Goal: Transaction & Acquisition: Purchase product/service

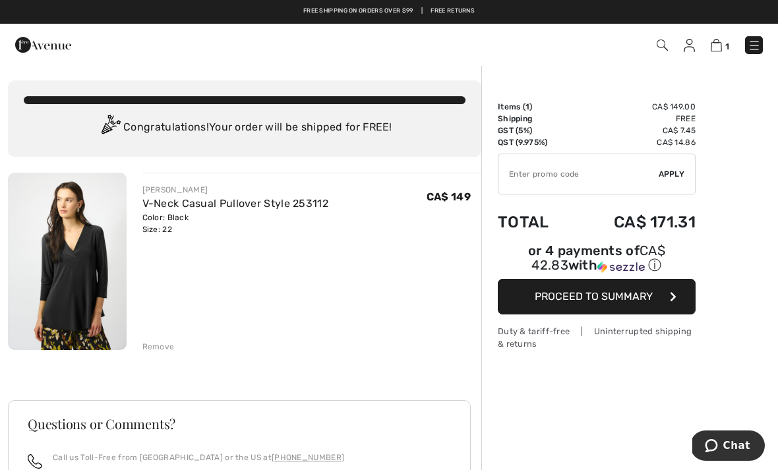
click at [689, 51] on img at bounding box center [689, 45] width 11 height 13
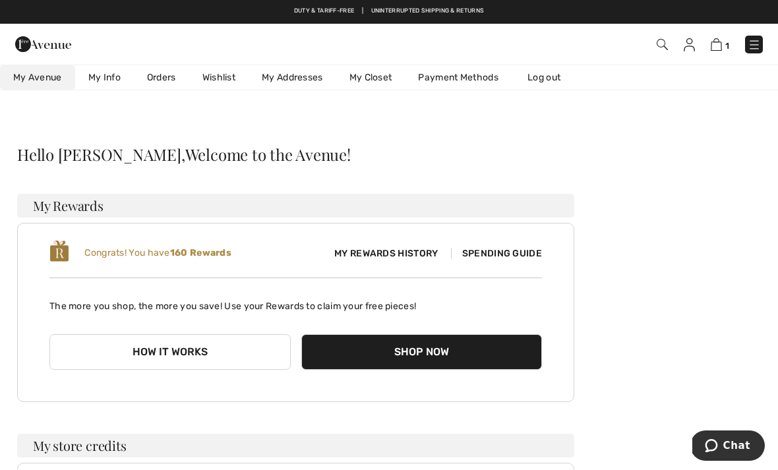
click at [220, 82] on link "Wishlist" at bounding box center [218, 77] width 59 height 24
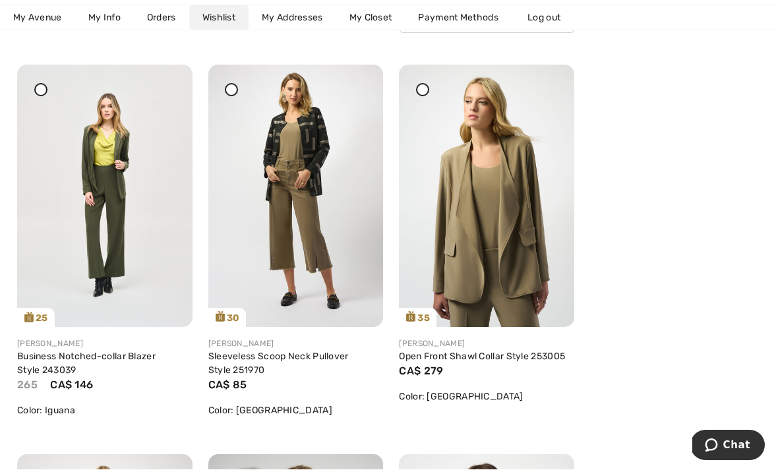
scroll to position [200, 0]
click at [73, 351] on link "Business Notched-collar Blazer Style 243039" at bounding box center [86, 363] width 138 height 25
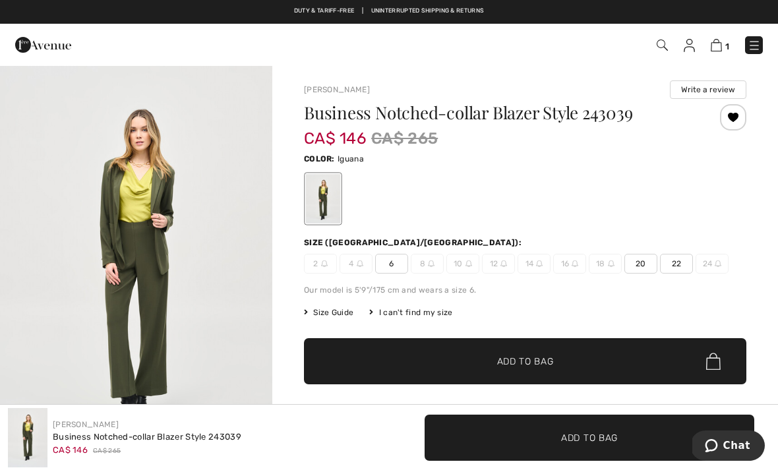
click at [678, 263] on span "22" at bounding box center [676, 264] width 33 height 20
click at [636, 353] on span "✔ Added to Bag Add to Bag" at bounding box center [525, 361] width 442 height 46
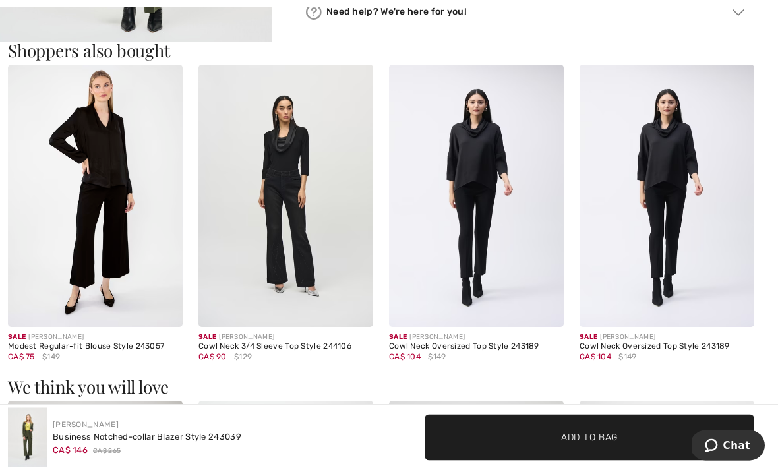
scroll to position [807, 0]
click at [113, 202] on img at bounding box center [95, 196] width 175 height 262
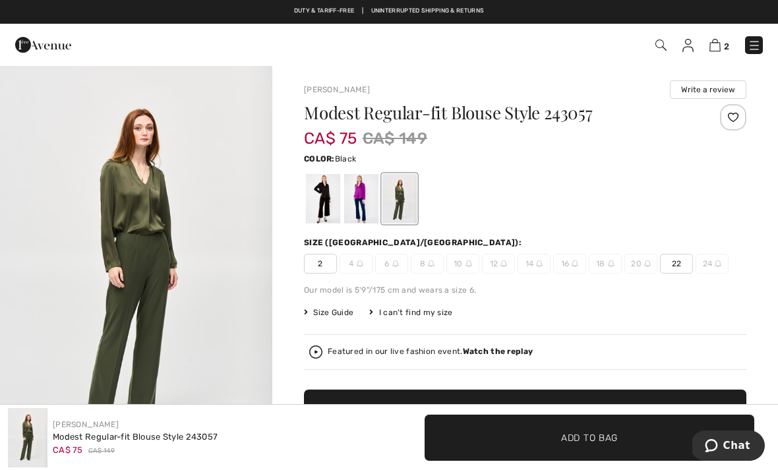
click at [328, 206] on div at bounding box center [323, 198] width 34 height 49
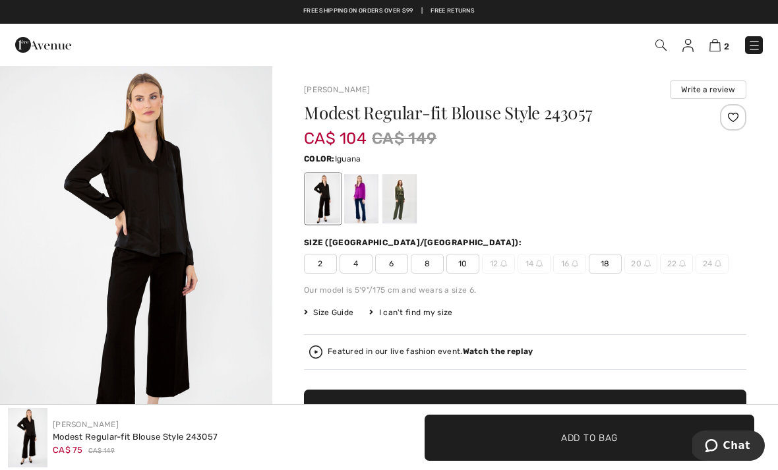
click at [411, 203] on div at bounding box center [399, 198] width 34 height 49
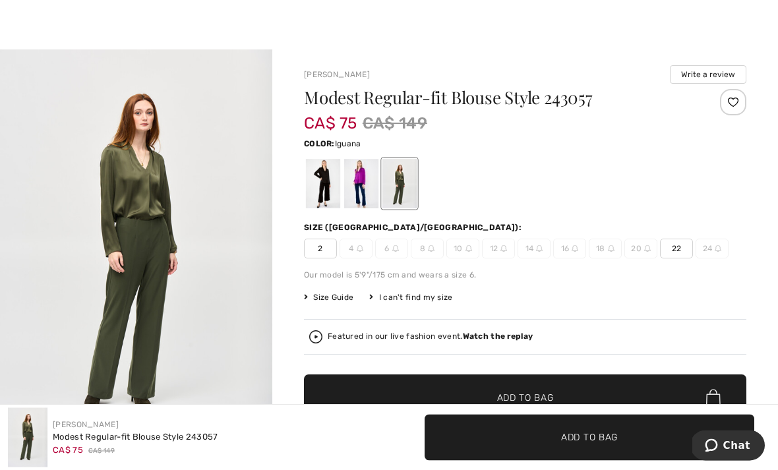
scroll to position [15, 0]
click at [682, 240] on span "22" at bounding box center [676, 249] width 33 height 20
click at [666, 388] on span "✔ Added to Bag Add to Bag" at bounding box center [525, 397] width 442 height 46
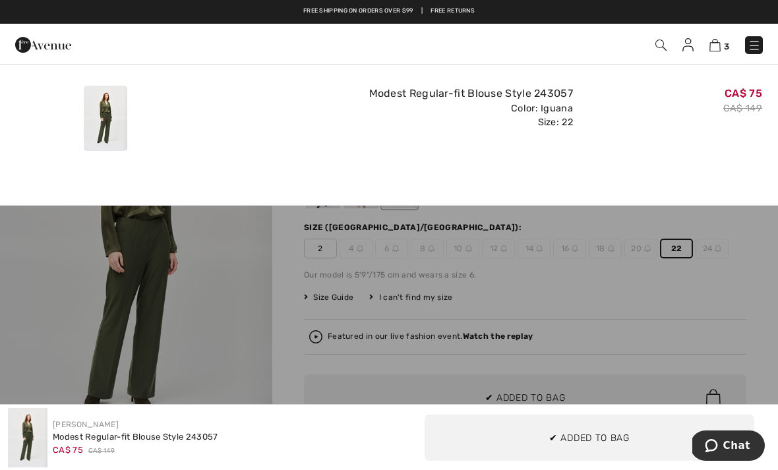
scroll to position [0, 0]
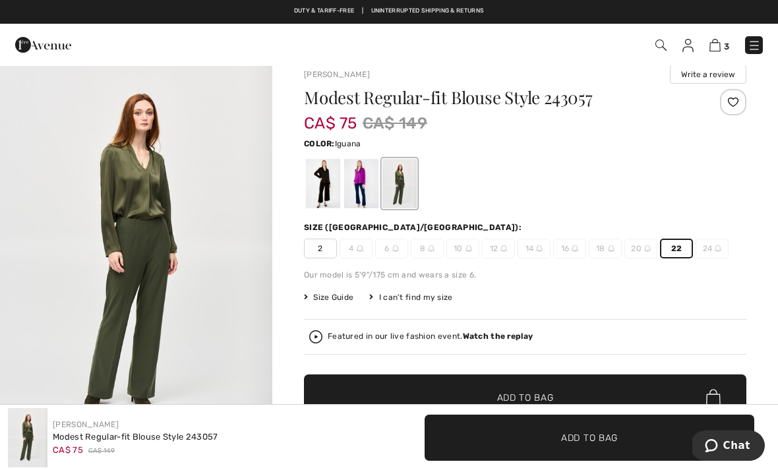
click at [358, 183] on div at bounding box center [361, 183] width 34 height 49
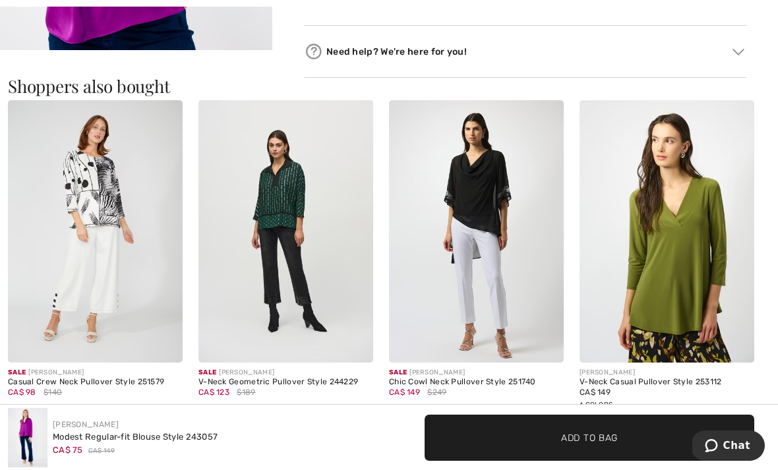
scroll to position [788, 0]
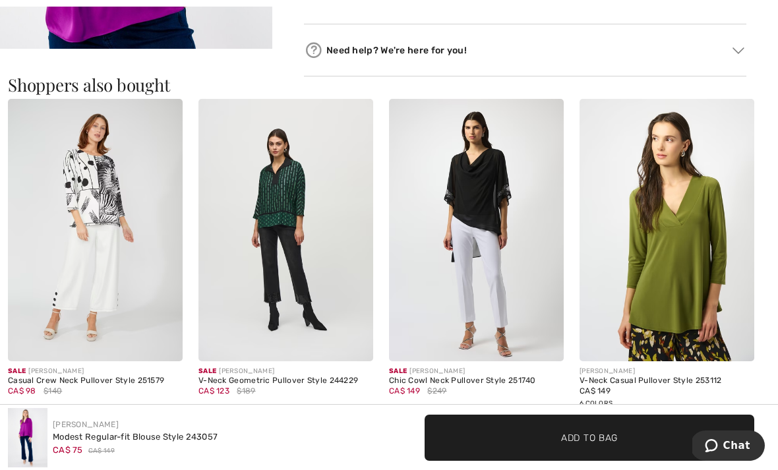
click at [719, 254] on img at bounding box center [666, 230] width 175 height 262
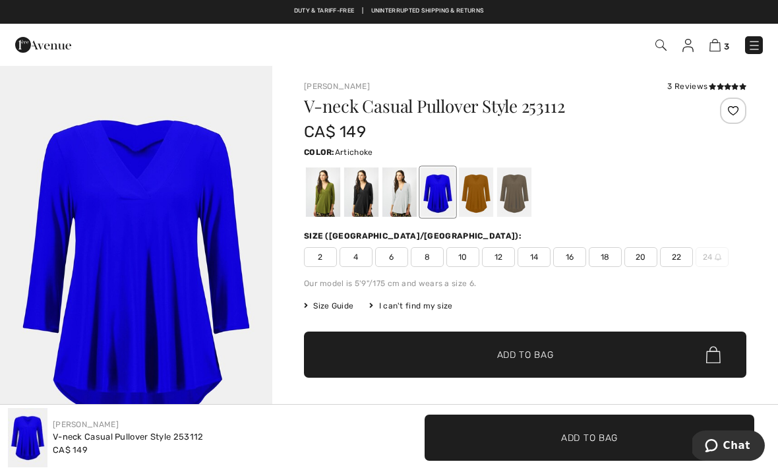
click at [322, 196] on div at bounding box center [323, 191] width 34 height 49
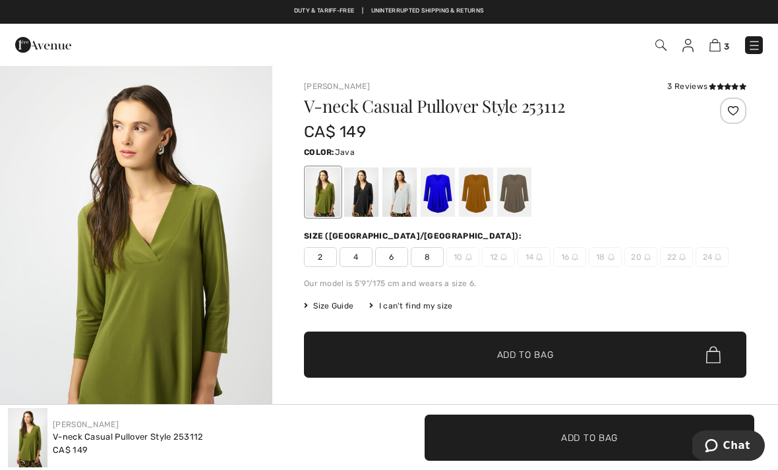
click at [518, 204] on div at bounding box center [514, 191] width 34 height 49
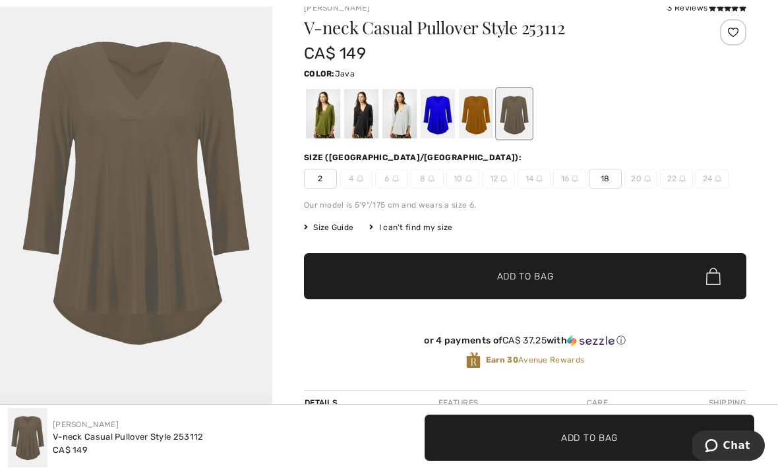
scroll to position [82, 0]
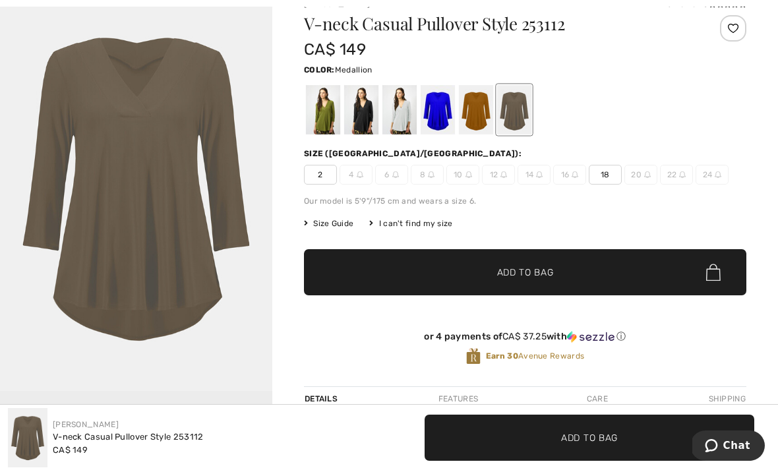
click at [481, 107] on div at bounding box center [476, 109] width 34 height 49
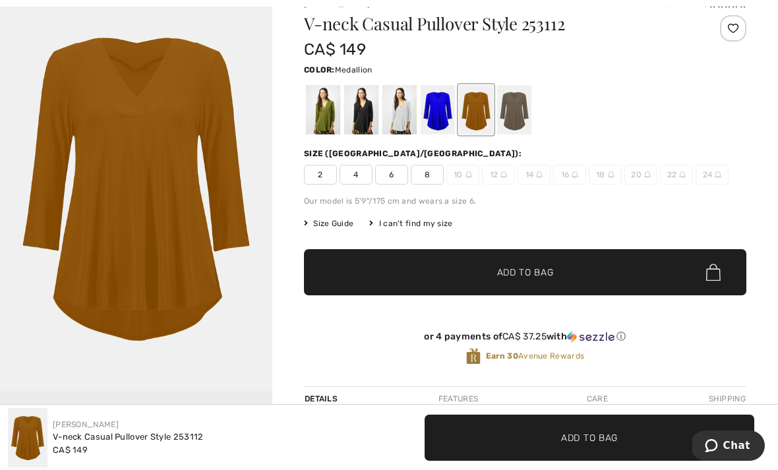
click at [443, 114] on div at bounding box center [438, 109] width 34 height 49
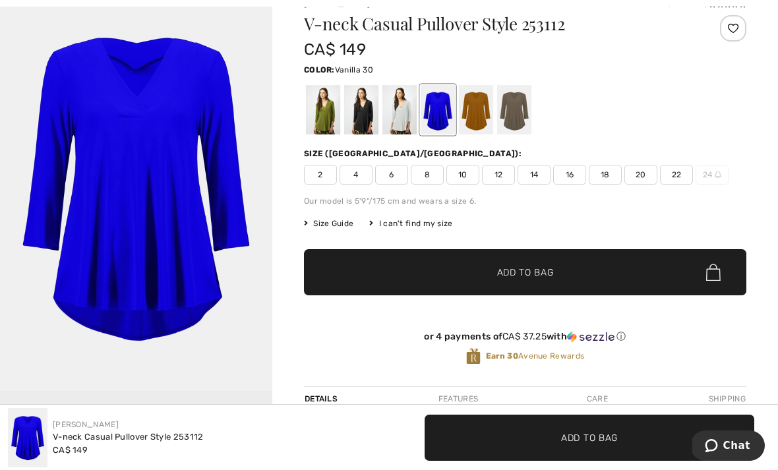
click at [411, 112] on div at bounding box center [399, 109] width 34 height 49
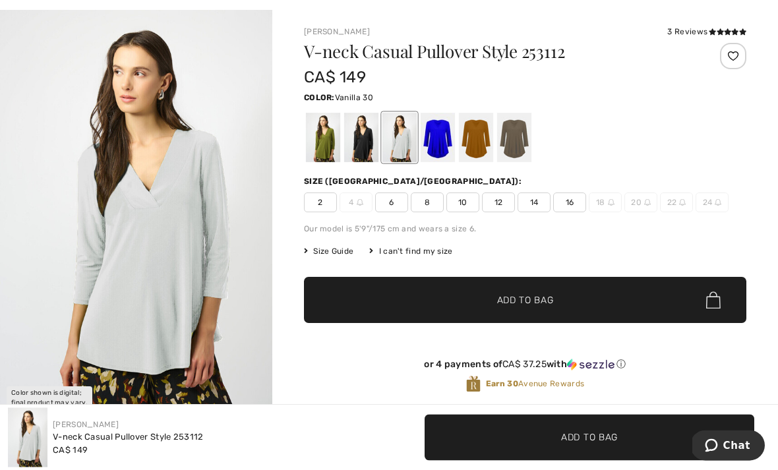
scroll to position [0, 0]
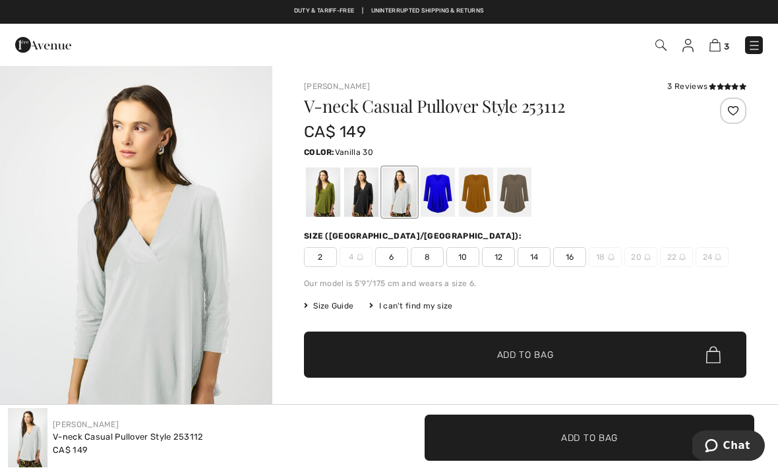
click at [721, 40] on img at bounding box center [714, 45] width 11 height 13
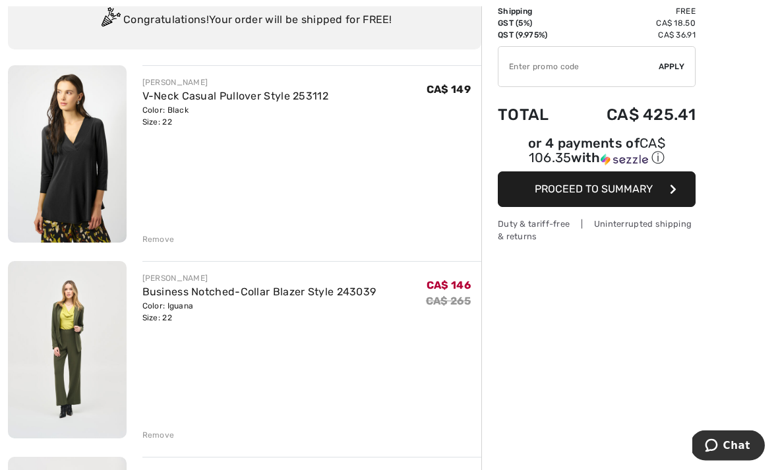
scroll to position [241, 0]
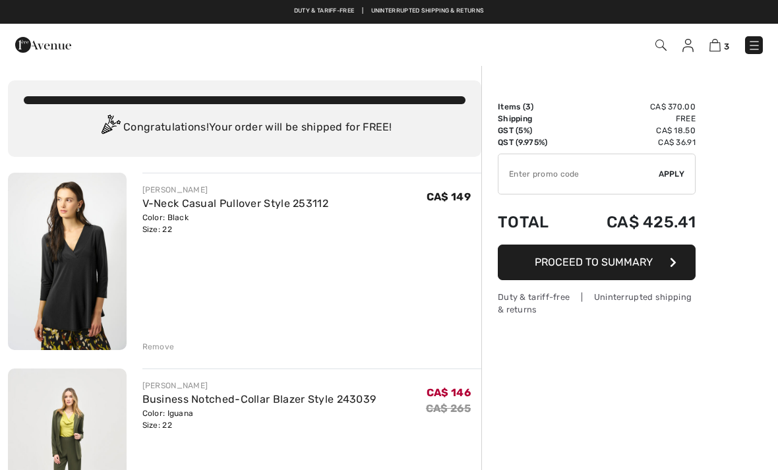
click at [628, 30] on div "3 Checkout 3 An item has been added to your Shopping Bag. Checkout" at bounding box center [389, 45] width 778 height 42
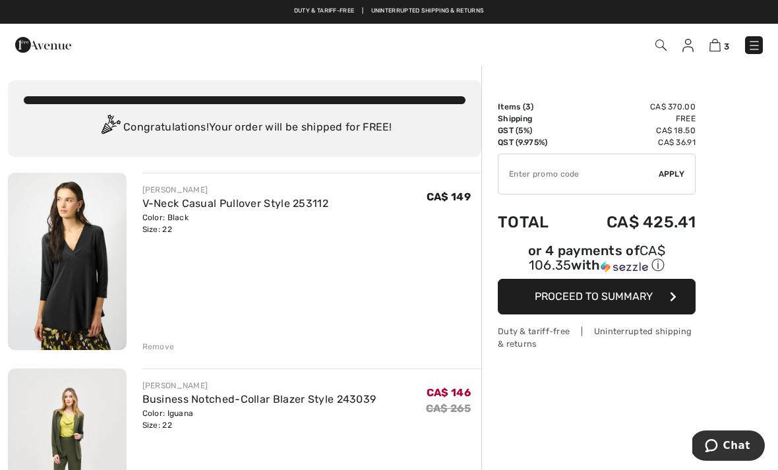
click at [655, 48] on img at bounding box center [660, 45] width 11 height 11
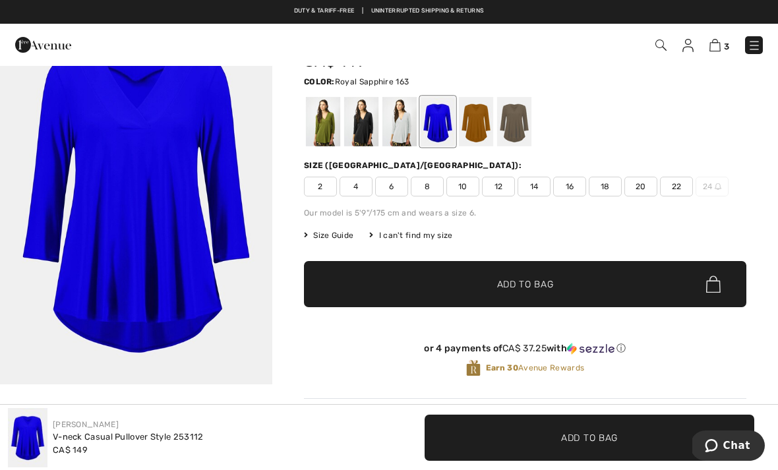
click at [659, 45] on img at bounding box center [660, 45] width 11 height 11
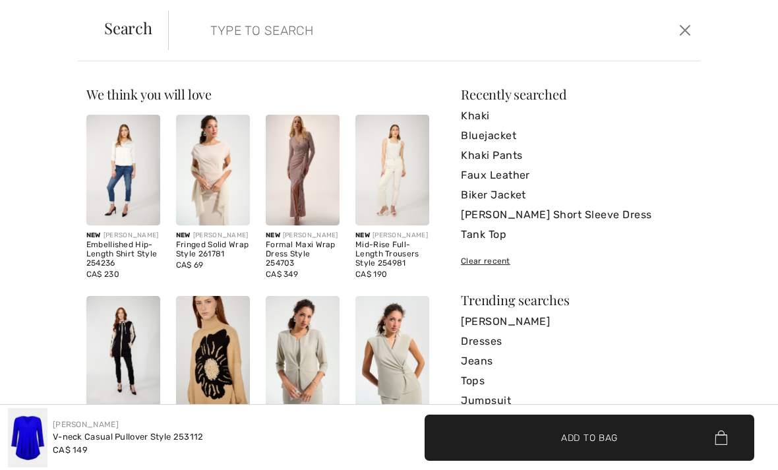
click at [465, 30] on input "search" at bounding box center [378, 31] width 357 height 40
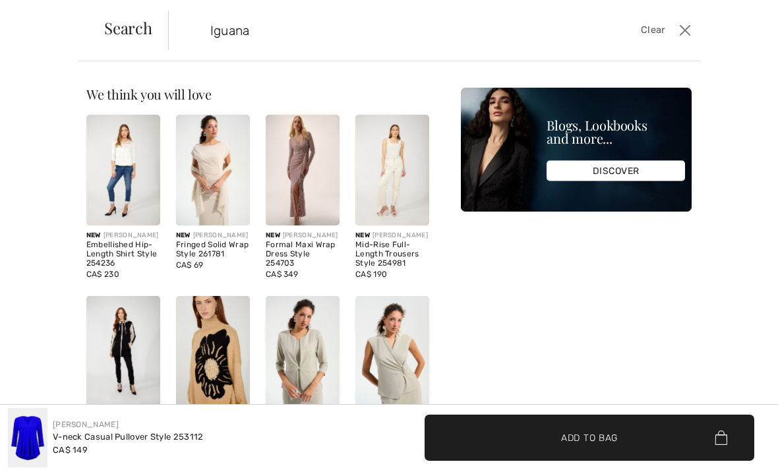
type input "Iguana"
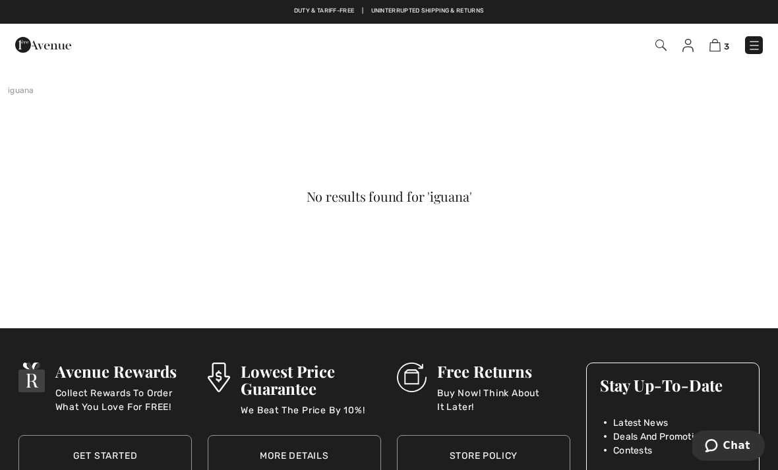
click at [665, 49] on img at bounding box center [660, 45] width 11 height 11
